Goal: Use online tool/utility: Utilize a website feature to perform a specific function

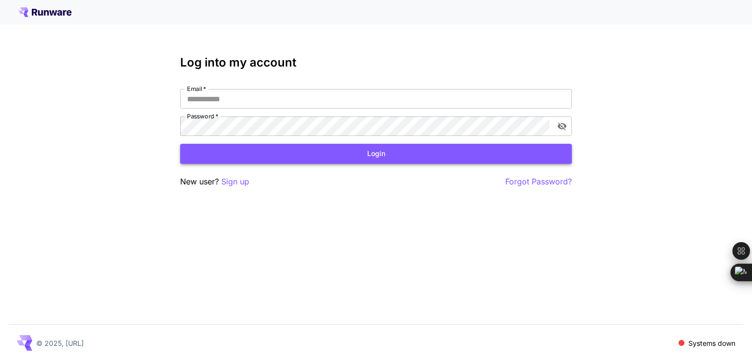
type input "**********"
click at [361, 153] on button "Login" at bounding box center [375, 154] width 391 height 20
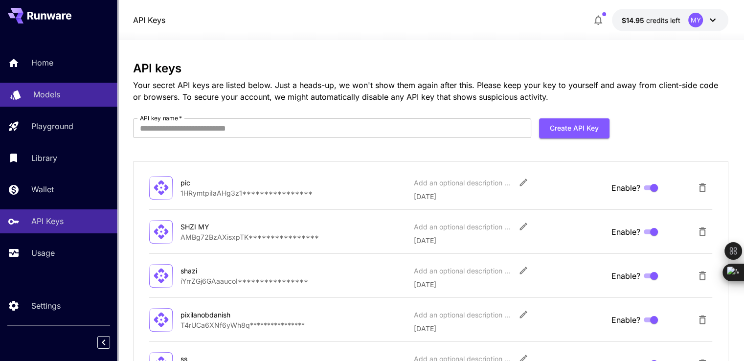
click at [67, 95] on div "Models" at bounding box center [71, 95] width 76 height 12
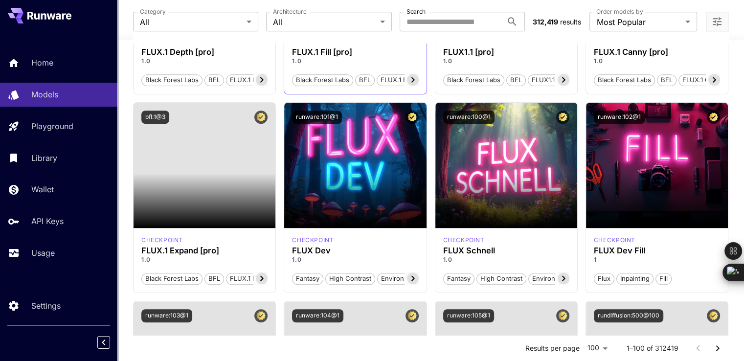
scroll to position [636, 0]
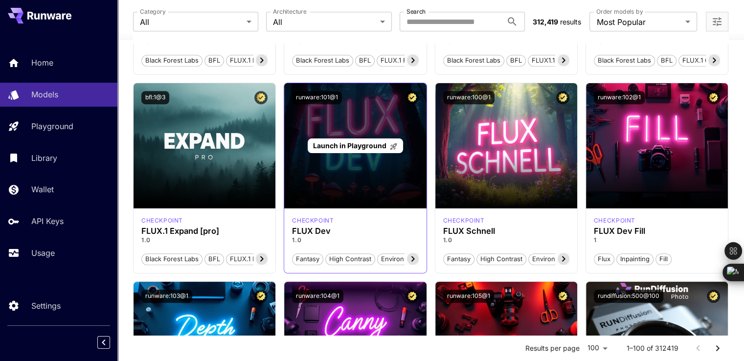
click at [368, 141] on span "Launch in Playground" at bounding box center [349, 145] width 73 height 8
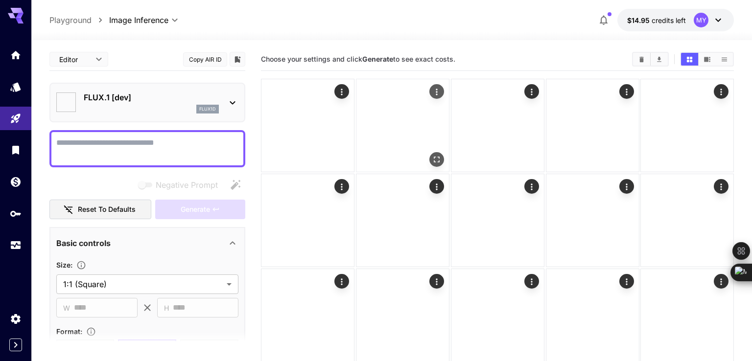
type input "**********"
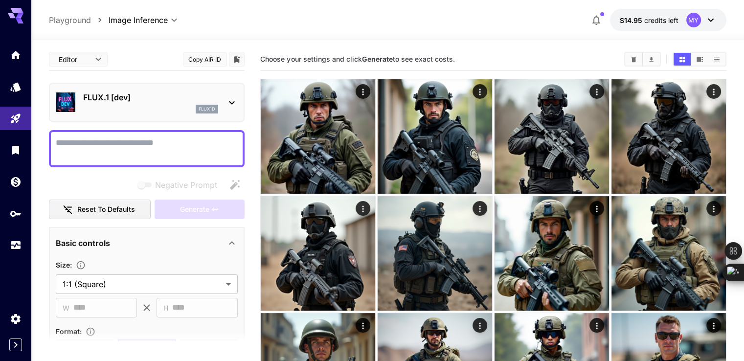
click at [157, 151] on textarea "Negative Prompt" at bounding box center [147, 148] width 182 height 23
click at [195, 114] on div "FLUX.1 [dev] flux1d" at bounding box center [147, 103] width 182 height 30
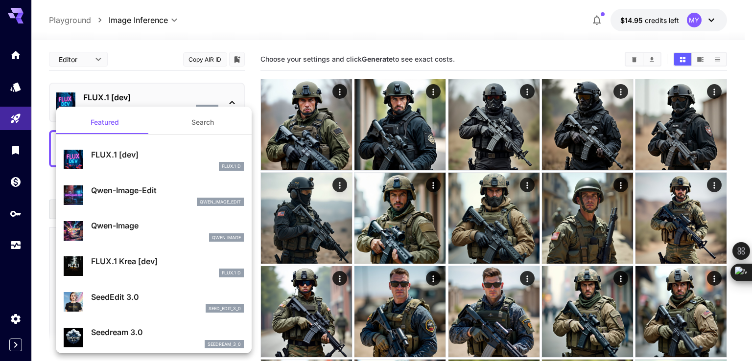
click at [251, 76] on div at bounding box center [376, 180] width 752 height 361
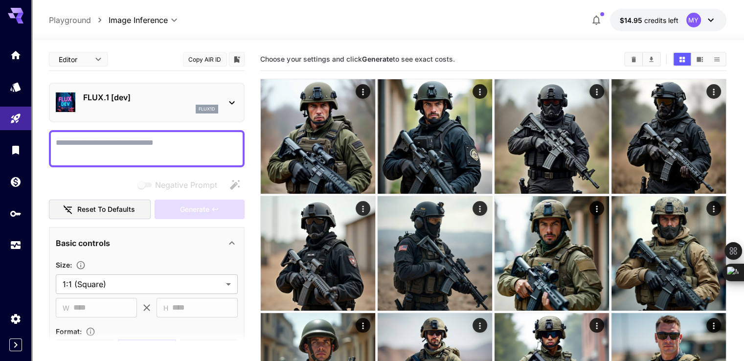
click at [180, 145] on textarea "Negative Prompt" at bounding box center [147, 148] width 182 height 23
paste textarea "**********"
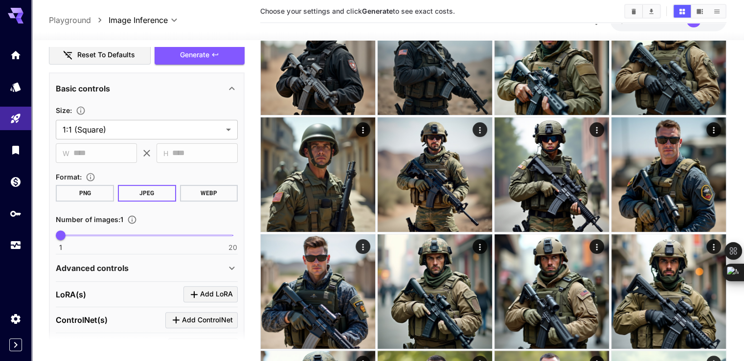
scroll to position [294, 0]
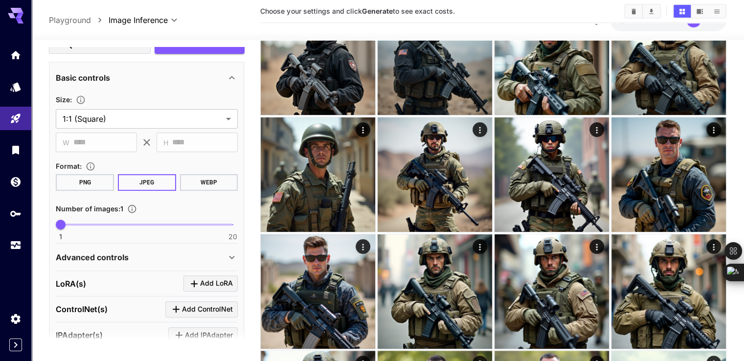
type textarea "**********"
type input "*"
click at [68, 223] on span "2" at bounding box center [70, 225] width 10 height 10
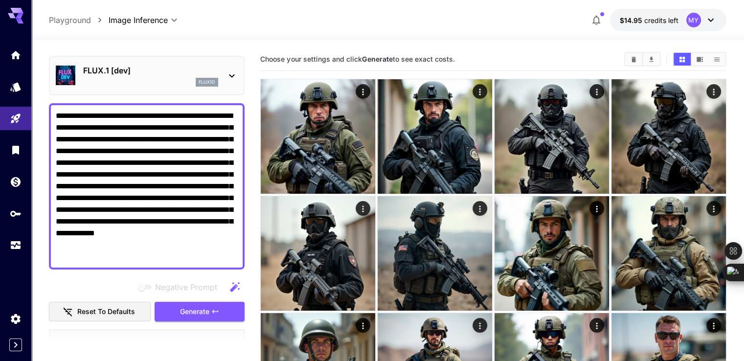
scroll to position [98, 0]
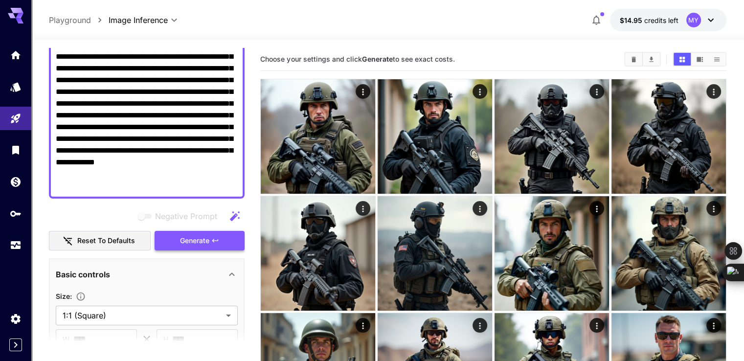
click at [193, 239] on span "Generate" at bounding box center [194, 241] width 29 height 12
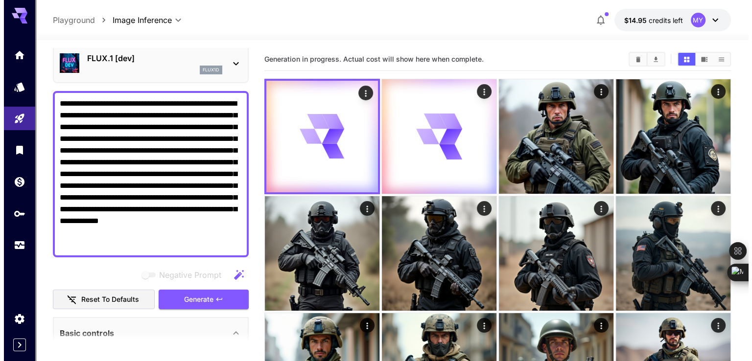
scroll to position [0, 0]
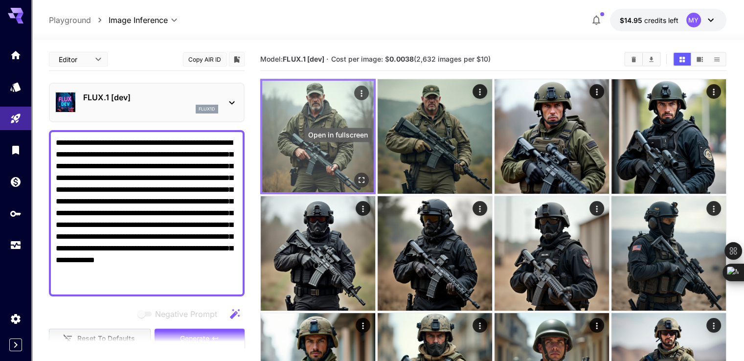
click at [357, 175] on icon "Open in fullscreen" at bounding box center [362, 180] width 10 height 10
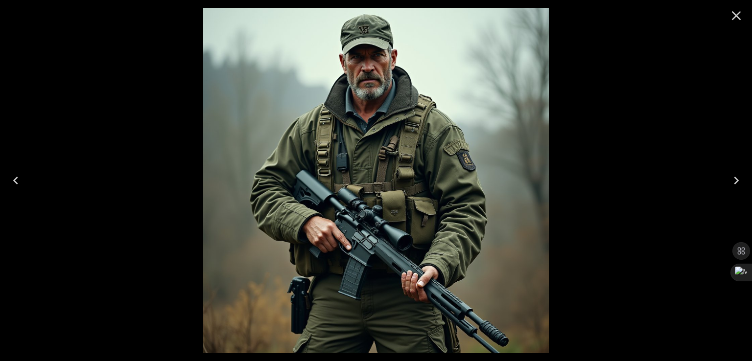
click at [511, 87] on div at bounding box center [376, 180] width 752 height 361
click at [511, 18] on icon "Close" at bounding box center [736, 16] width 16 height 16
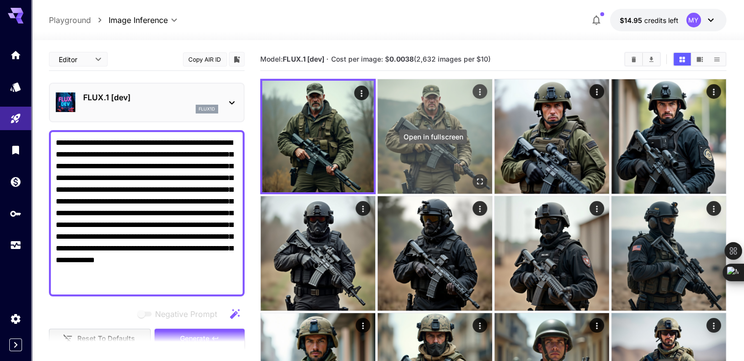
click at [475, 177] on icon "Open in fullscreen" at bounding box center [480, 182] width 10 height 10
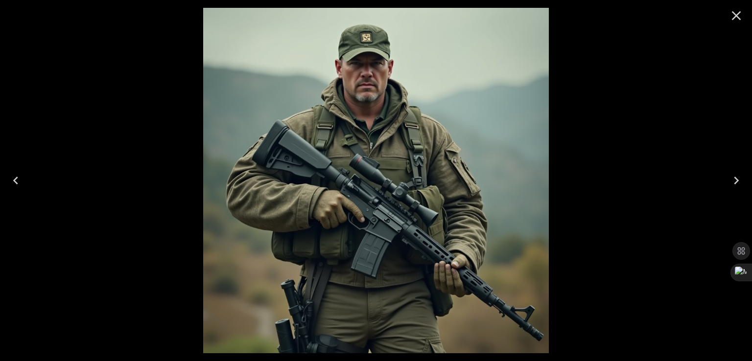
click at [363, 79] on img at bounding box center [375, 180] width 345 height 345
click at [511, 16] on icon "Close" at bounding box center [735, 15] width 9 height 9
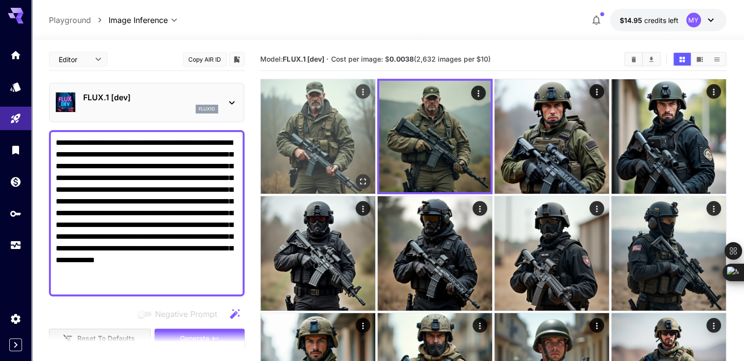
click at [358, 177] on icon "Open in fullscreen" at bounding box center [363, 182] width 10 height 10
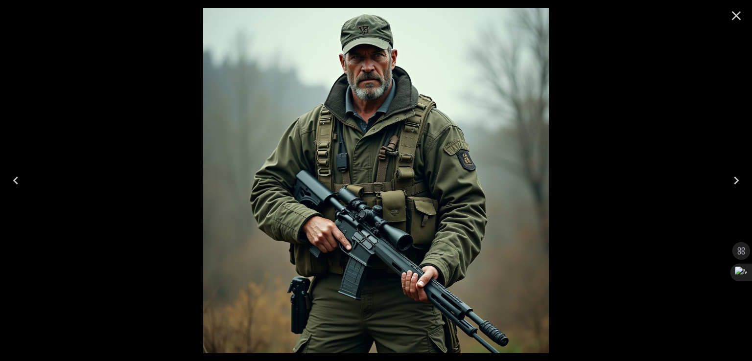
click at [511, 18] on icon "Close" at bounding box center [736, 16] width 16 height 16
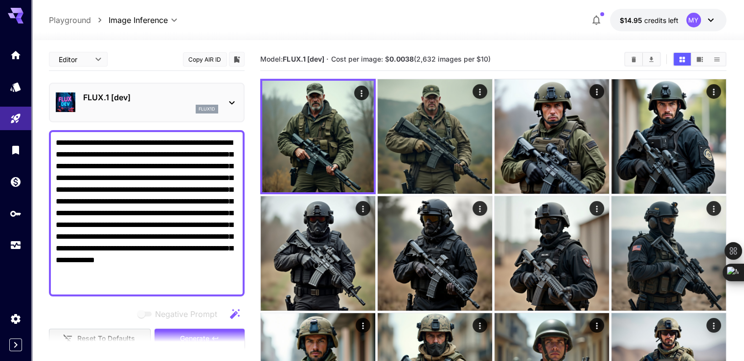
click at [188, 157] on textarea "**********" at bounding box center [147, 213] width 182 height 153
paste textarea
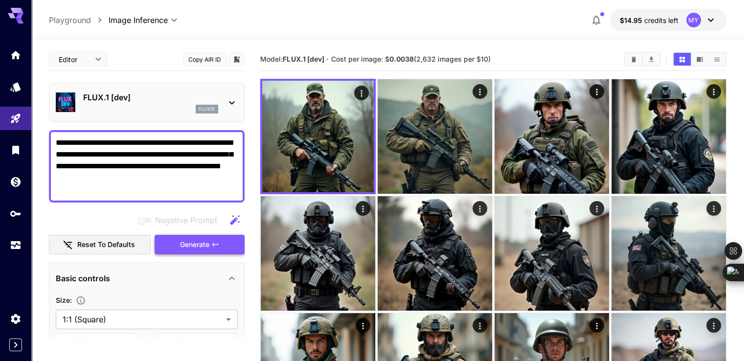
type textarea "**********"
click at [204, 246] on span "Generate" at bounding box center [194, 245] width 29 height 12
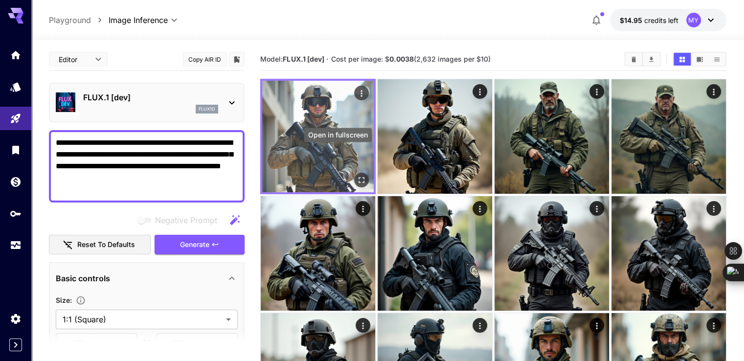
click at [357, 175] on icon "Open in fullscreen" at bounding box center [362, 180] width 10 height 10
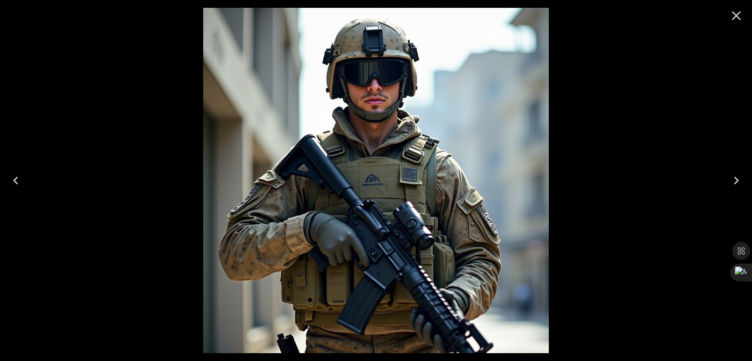
click at [511, 74] on div at bounding box center [376, 180] width 752 height 361
click at [511, 14] on icon "Close" at bounding box center [736, 16] width 16 height 16
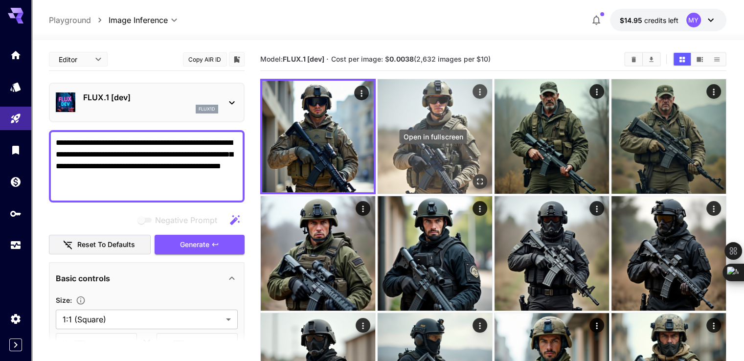
click at [475, 177] on icon "Open in fullscreen" at bounding box center [480, 182] width 10 height 10
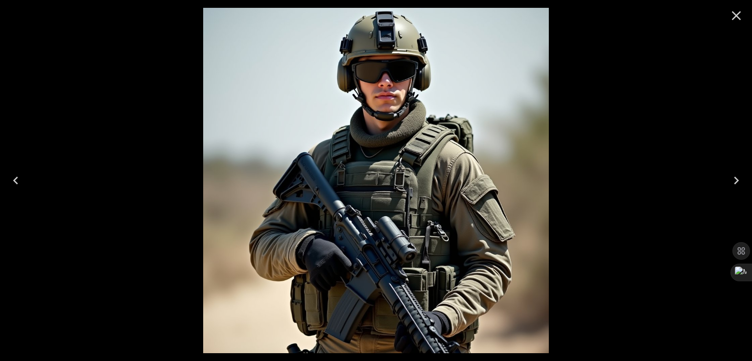
click at [511, 15] on icon "Close" at bounding box center [735, 15] width 9 height 9
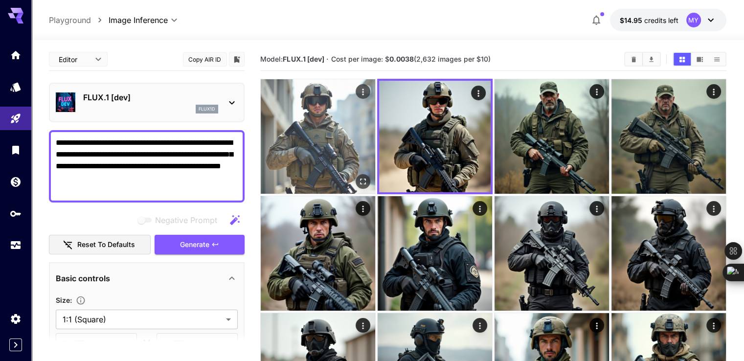
click at [358, 177] on icon "Open in fullscreen" at bounding box center [363, 182] width 10 height 10
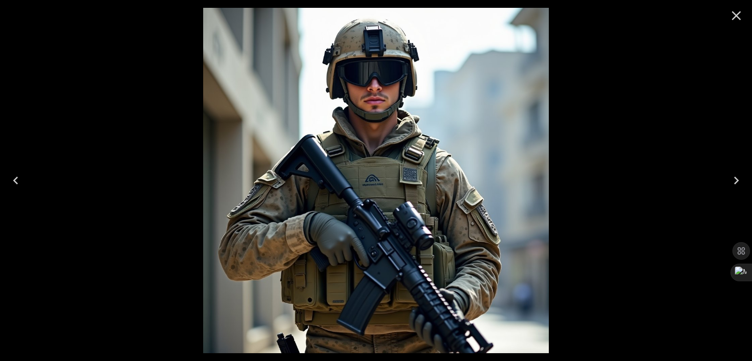
click at [511, 17] on icon "Close" at bounding box center [735, 15] width 9 height 9
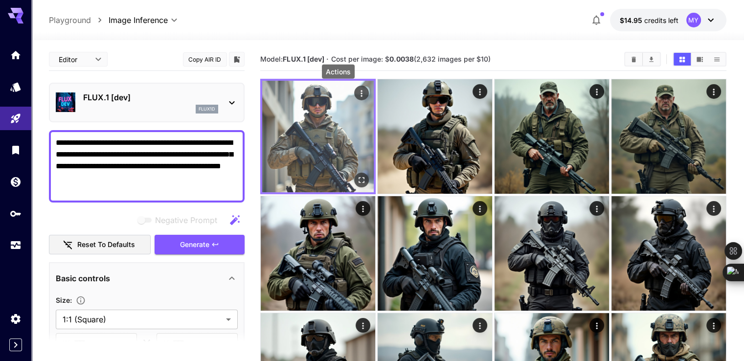
click at [357, 94] on icon "Actions" at bounding box center [362, 94] width 10 height 10
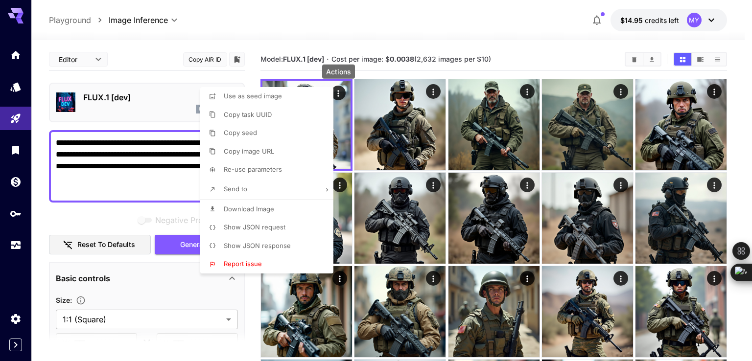
click at [250, 208] on span "Download Image" at bounding box center [249, 209] width 50 height 8
click at [116, 149] on div at bounding box center [376, 180] width 752 height 361
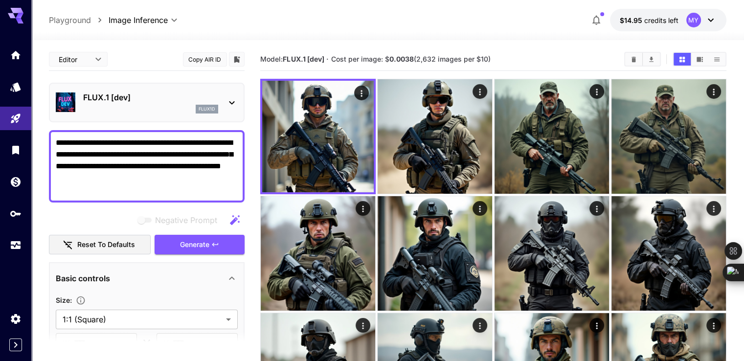
click at [116, 149] on div at bounding box center [372, 180] width 744 height 361
click at [116, 149] on div "Use as seed image Copy task UUID Copy seed Copy image URL Re-use parameters Sen…" at bounding box center [74, 180] width 149 height 361
click at [116, 149] on textarea "**********" at bounding box center [147, 166] width 182 height 59
paste textarea
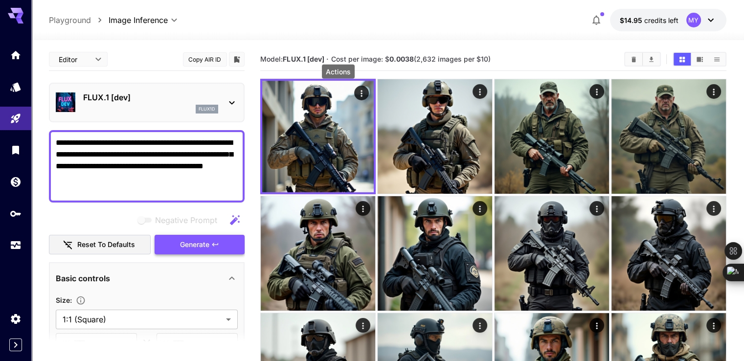
type textarea "**********"
click at [202, 249] on span "Generate" at bounding box center [194, 245] width 29 height 12
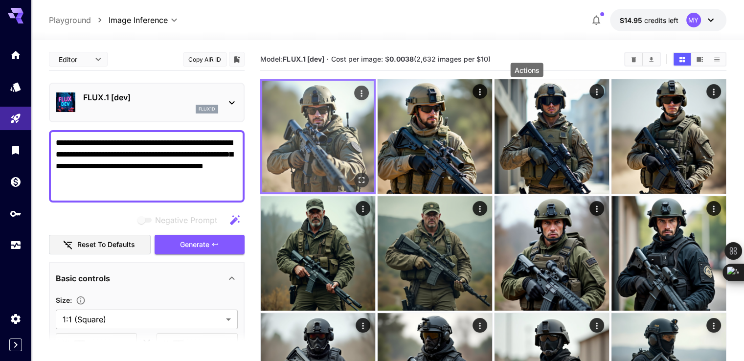
click at [357, 175] on icon "Open in fullscreen" at bounding box center [362, 180] width 10 height 10
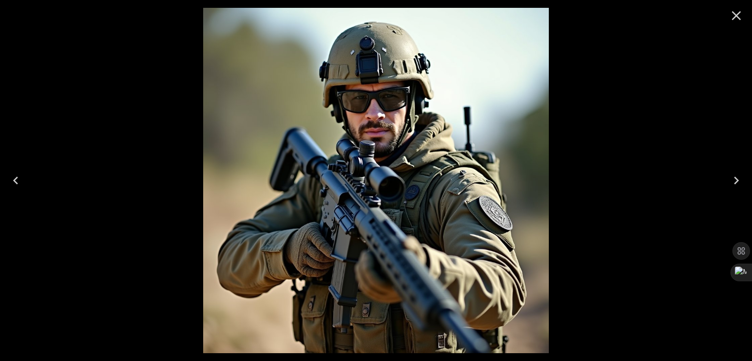
click at [737, 16] on icon "Close" at bounding box center [735, 15] width 9 height 9
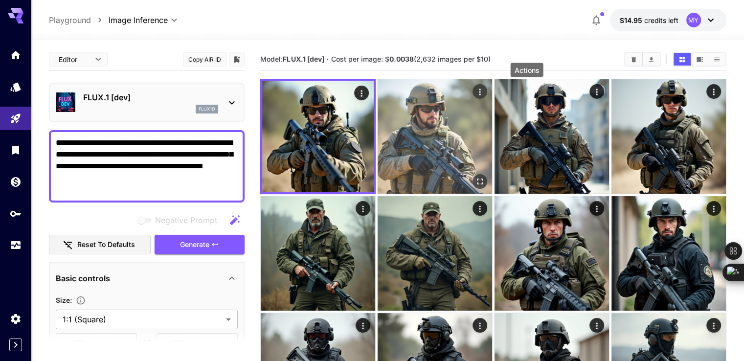
click at [475, 177] on icon "Open in fullscreen" at bounding box center [480, 182] width 10 height 10
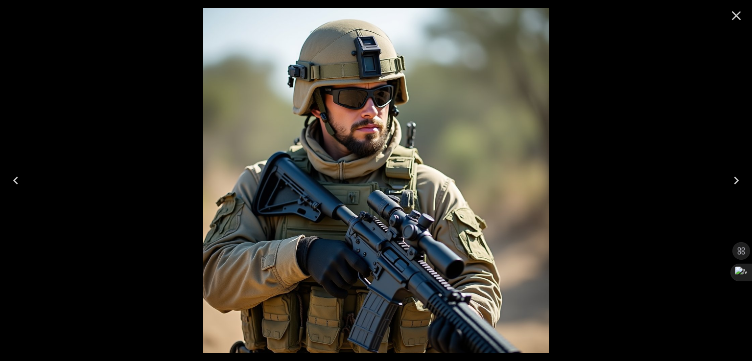
click at [736, 16] on icon "Close" at bounding box center [735, 15] width 9 height 9
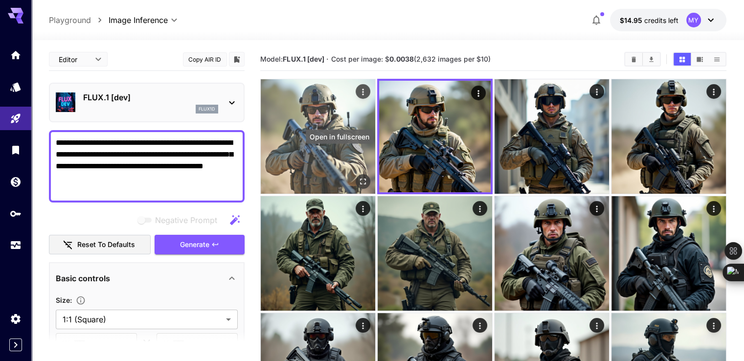
click at [358, 177] on icon "Open in fullscreen" at bounding box center [363, 182] width 10 height 10
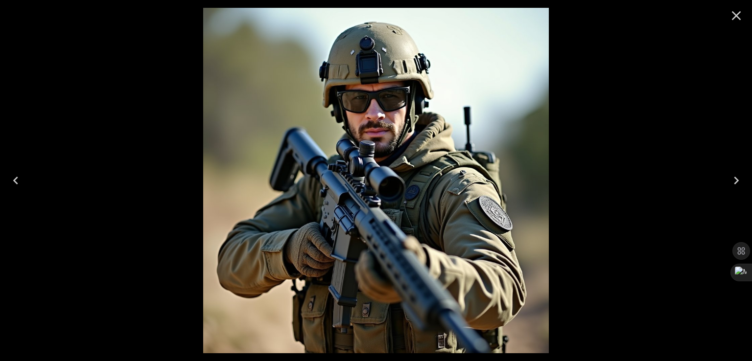
click at [736, 21] on icon "Close" at bounding box center [736, 16] width 16 height 16
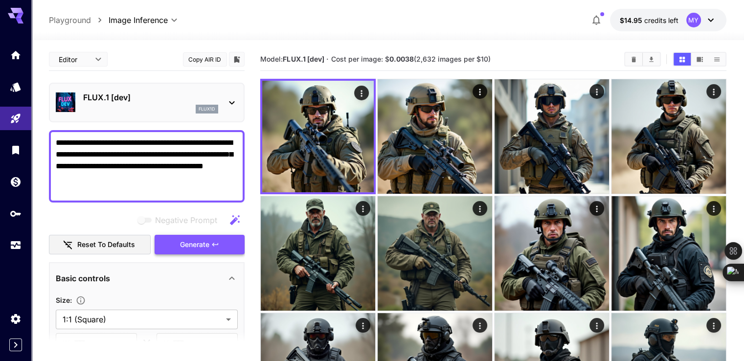
click at [209, 243] on span "Generate" at bounding box center [194, 245] width 29 height 12
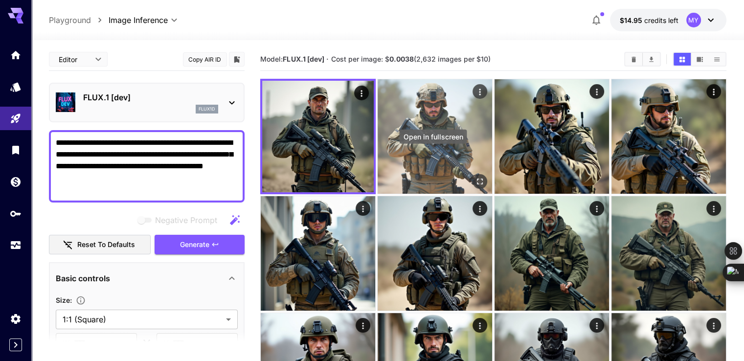
click at [473, 174] on button "Open in fullscreen" at bounding box center [480, 181] width 15 height 15
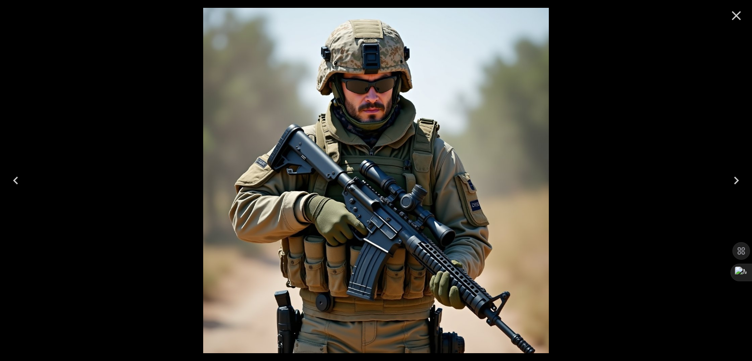
click at [624, 57] on div at bounding box center [376, 180] width 752 height 361
click at [729, 19] on icon "Close" at bounding box center [736, 16] width 16 height 16
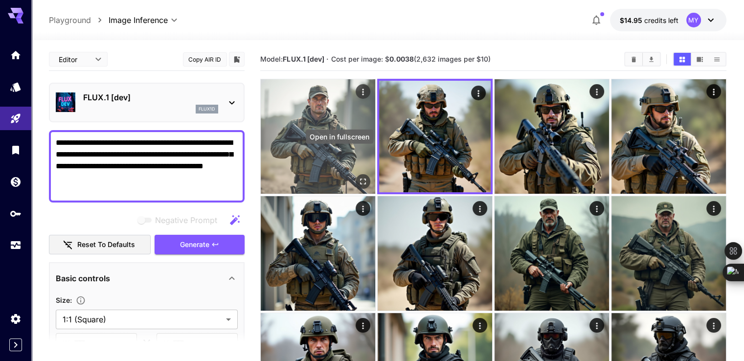
click at [358, 177] on icon "Open in fullscreen" at bounding box center [363, 182] width 10 height 10
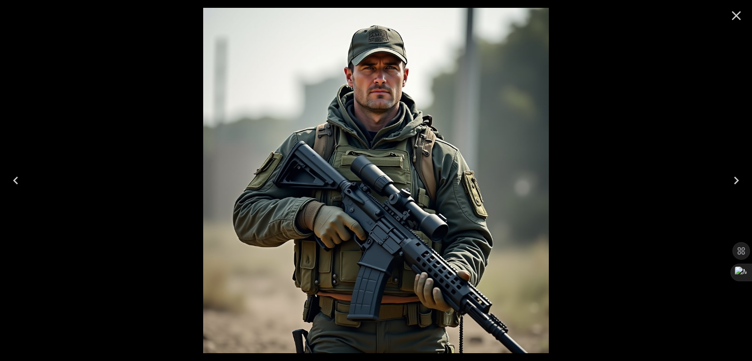
click at [400, 67] on img at bounding box center [375, 180] width 345 height 345
click at [730, 19] on icon "Close" at bounding box center [736, 16] width 16 height 16
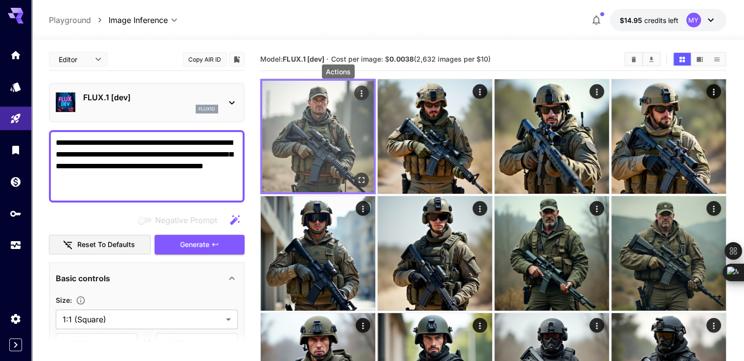
click at [354, 99] on div "Actions" at bounding box center [361, 93] width 15 height 15
click at [357, 94] on icon "Actions" at bounding box center [362, 94] width 10 height 10
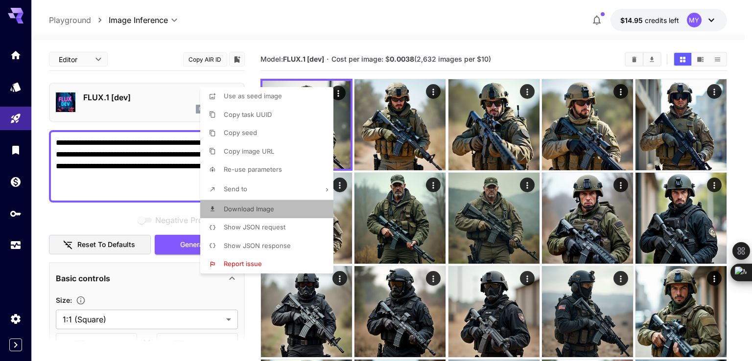
click at [262, 210] on span "Download Image" at bounding box center [249, 209] width 50 height 8
